Goal: Task Accomplishment & Management: Use online tool/utility

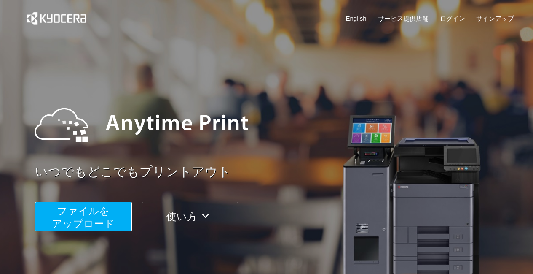
scroll to position [42, 0]
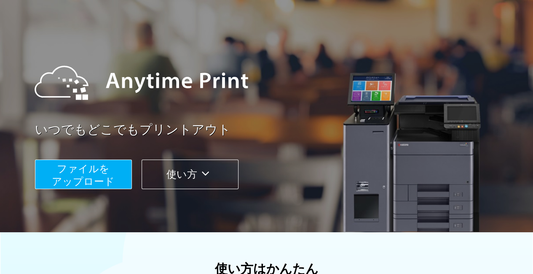
click at [108, 177] on span "ファイルを ​​アップロード" at bounding box center [83, 175] width 63 height 24
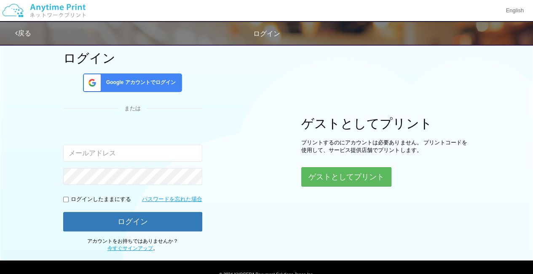
click at [142, 85] on span "Google アカウントでログイン" at bounding box center [139, 82] width 73 height 7
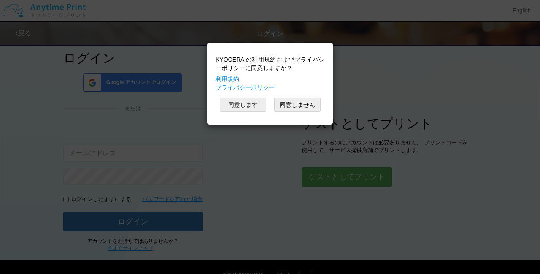
click at [240, 104] on button "同意します" at bounding box center [243, 104] width 46 height 14
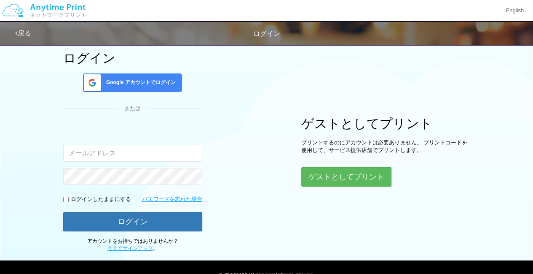
click at [146, 82] on span "Google アカウントでログイン" at bounding box center [139, 82] width 73 height 7
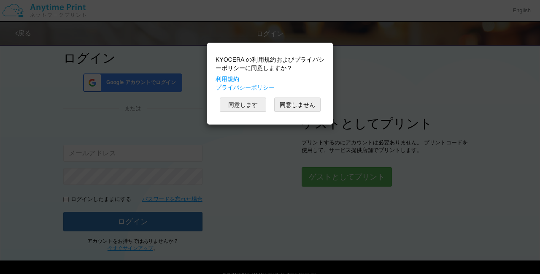
click at [242, 102] on button "同意します" at bounding box center [243, 104] width 46 height 14
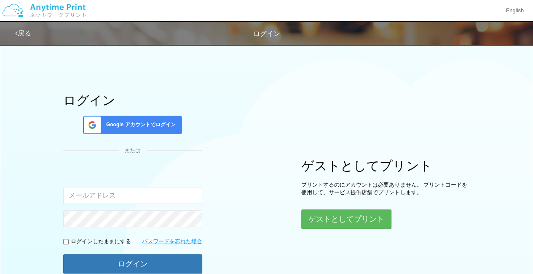
click at [126, 126] on span "Google アカウントでログイン" at bounding box center [139, 124] width 73 height 7
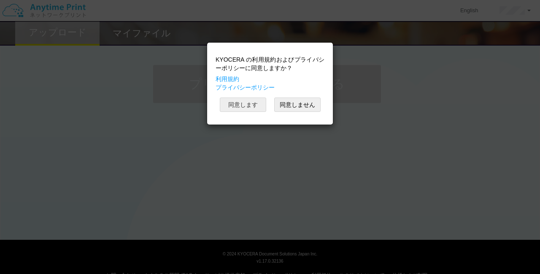
click at [234, 104] on button "同意します" at bounding box center [243, 104] width 46 height 14
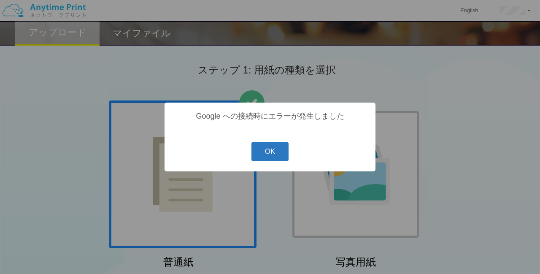
click at [269, 151] on button "OK" at bounding box center [270, 151] width 38 height 19
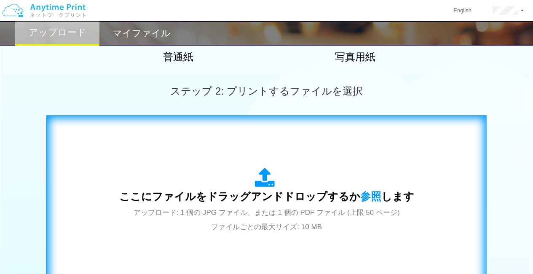
scroll to position [253, 0]
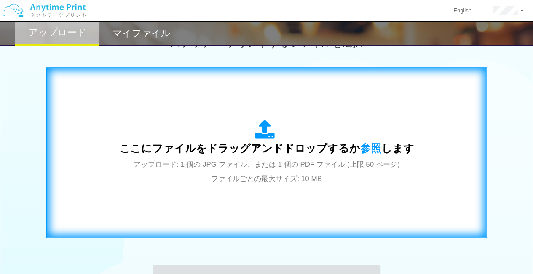
click at [271, 135] on icon at bounding box center [267, 129] width 24 height 21
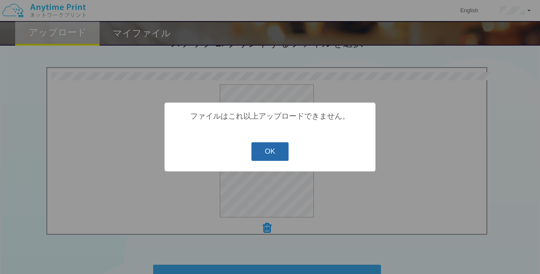
click at [277, 156] on button "OK" at bounding box center [270, 151] width 38 height 19
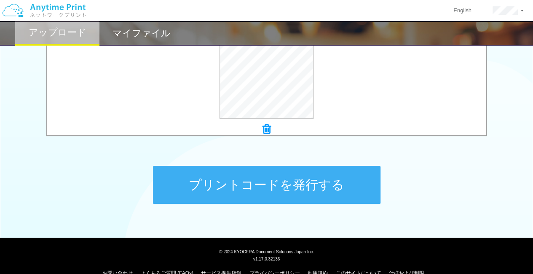
scroll to position [367, 0]
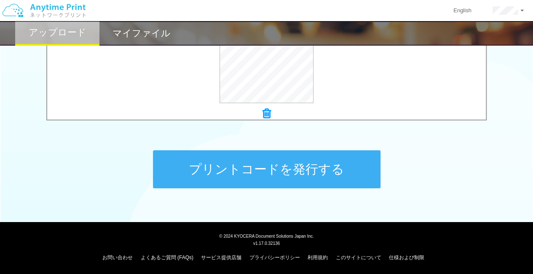
click at [298, 237] on span "© 2024 KYOCERA Document Solutions Japan Inc." at bounding box center [266, 235] width 95 height 5
click at [301, 166] on button "プリントコードを発行する" at bounding box center [267, 169] width 228 height 38
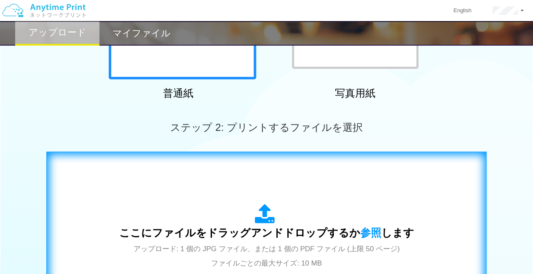
scroll to position [253, 0]
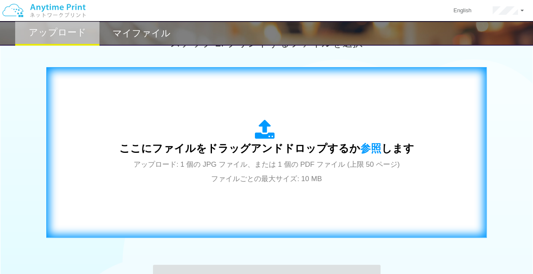
click at [266, 142] on span "ここにファイルをドラッグアンドドロップするか 参照 します" at bounding box center [266, 148] width 295 height 12
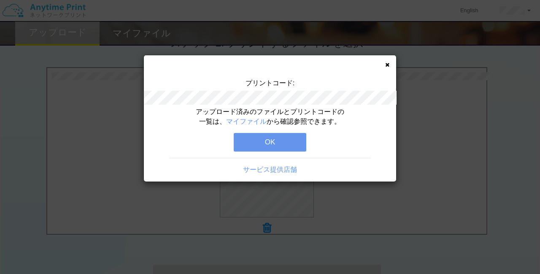
click at [288, 140] on button "OK" at bounding box center [270, 142] width 73 height 19
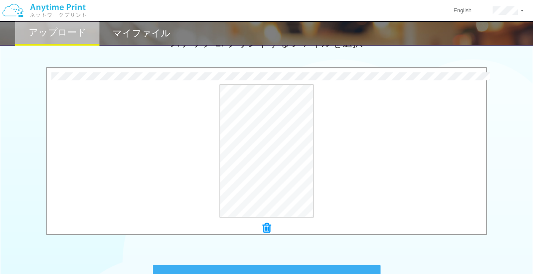
scroll to position [367, 0]
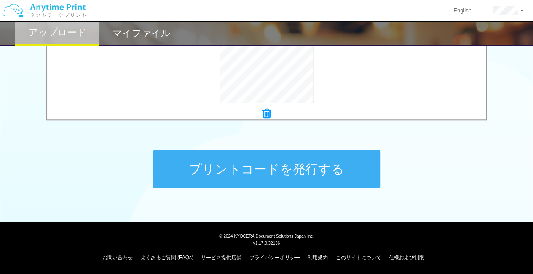
click at [273, 172] on button "プリントコードを発行する" at bounding box center [267, 169] width 228 height 38
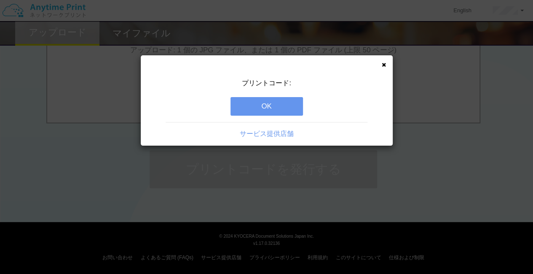
scroll to position [0, 0]
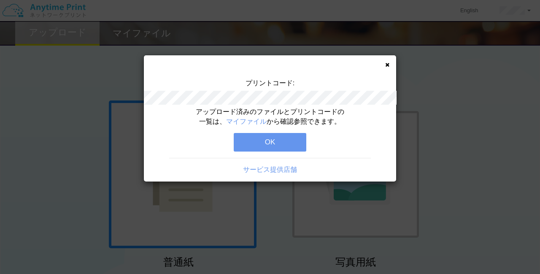
click at [276, 139] on button "OK" at bounding box center [270, 142] width 73 height 19
